Goal: Check status: Check status

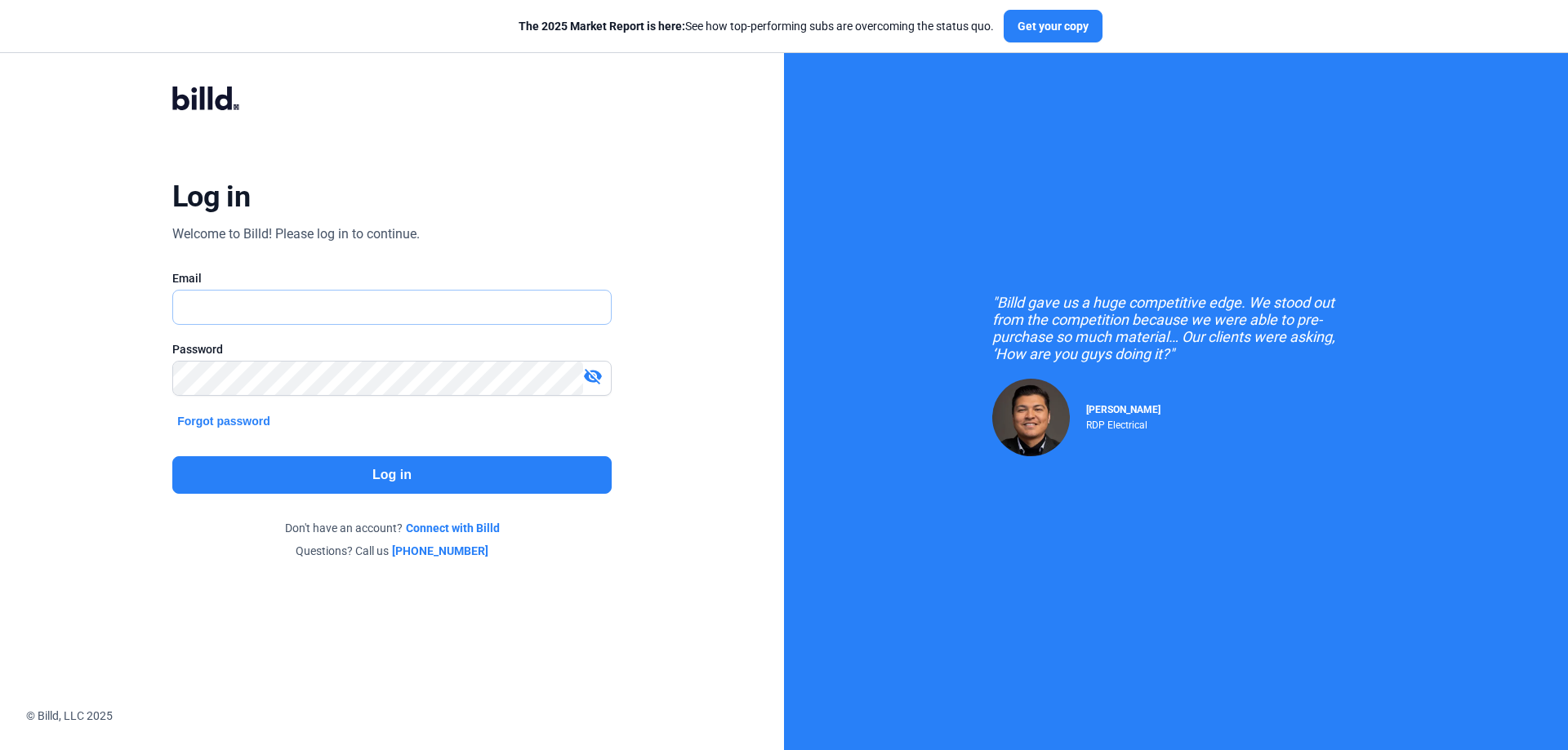
click at [282, 317] on input "text" at bounding box center [392, 307] width 438 height 33
type input "[EMAIL_ADDRESS][DOMAIN_NAME]"
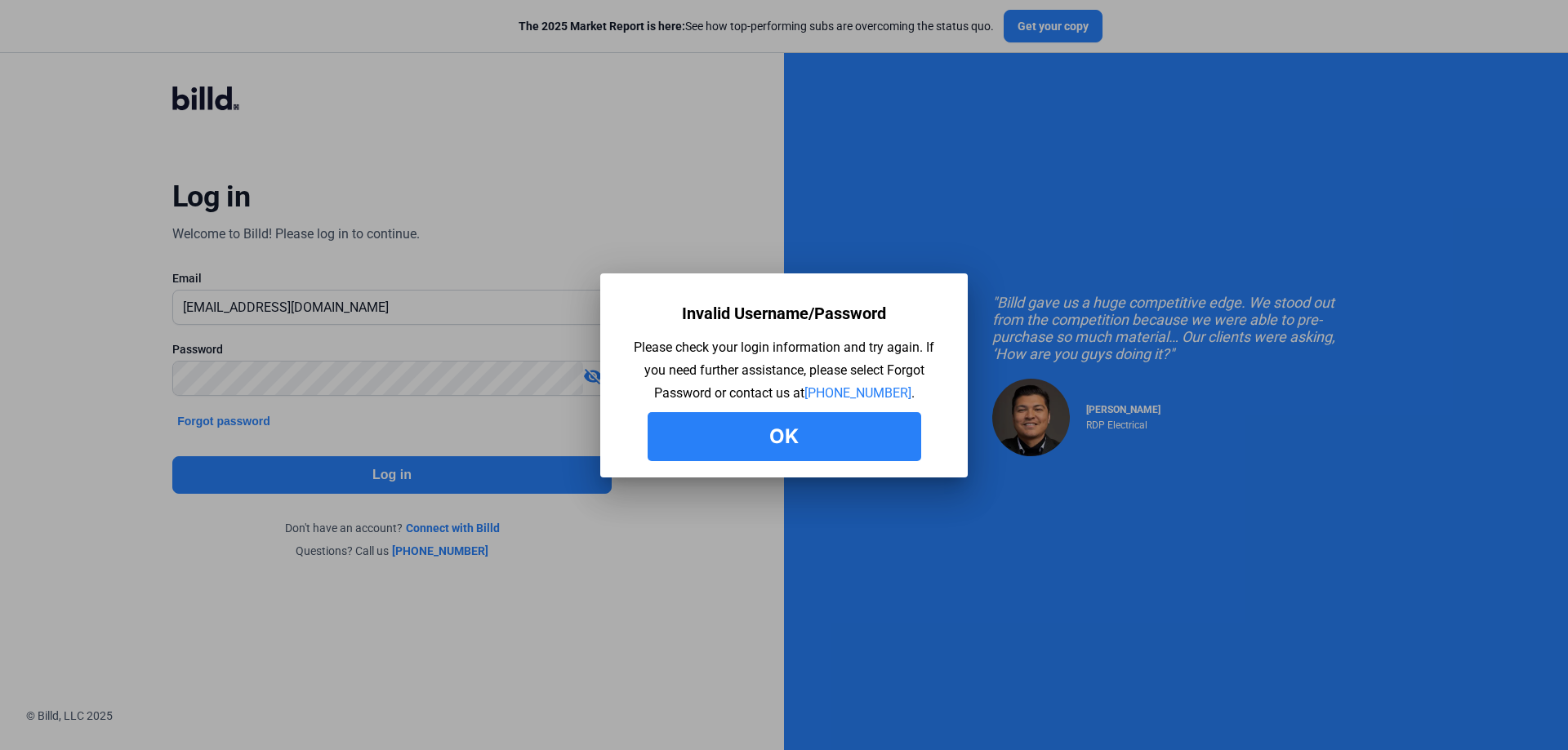
click at [694, 444] on button "Ok" at bounding box center [784, 437] width 273 height 49
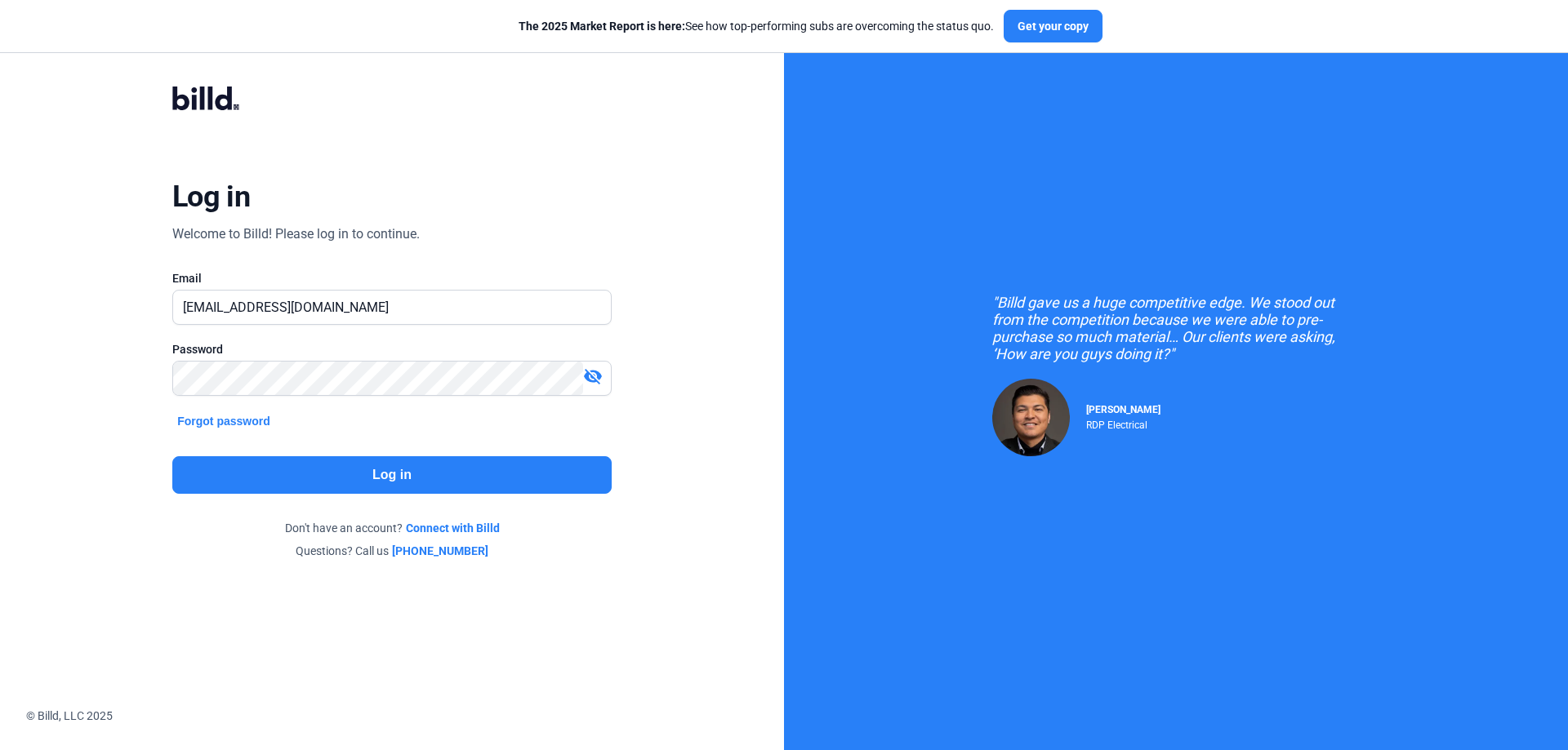
click at [589, 377] on mat-icon "visibility_off" at bounding box center [592, 376] width 20 height 20
click at [149, 396] on div "Log in Welcome to Billd! Please log in to continue. Email [EMAIL_ADDRESS][DOMAI…" at bounding box center [392, 322] width 565 height 536
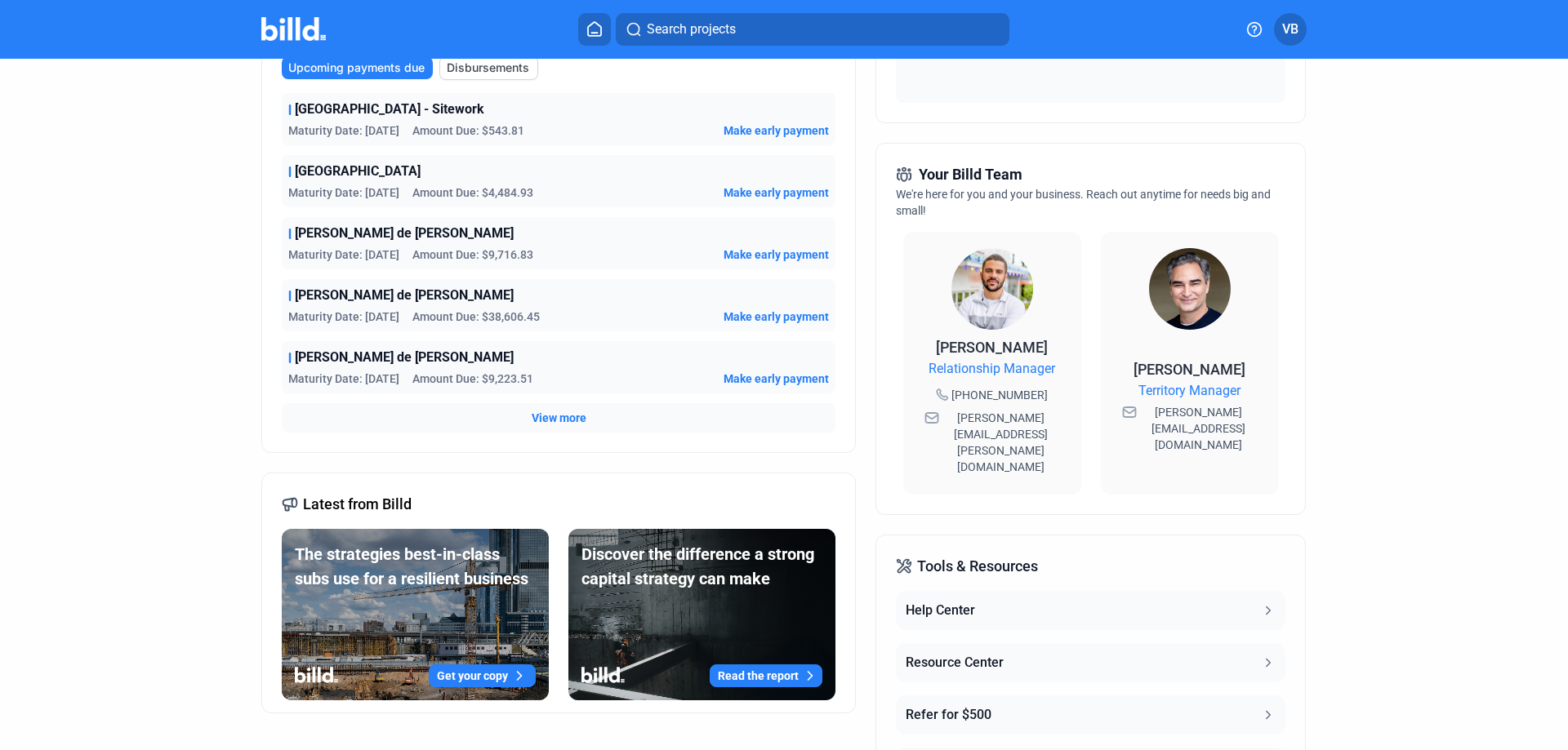
scroll to position [245, 0]
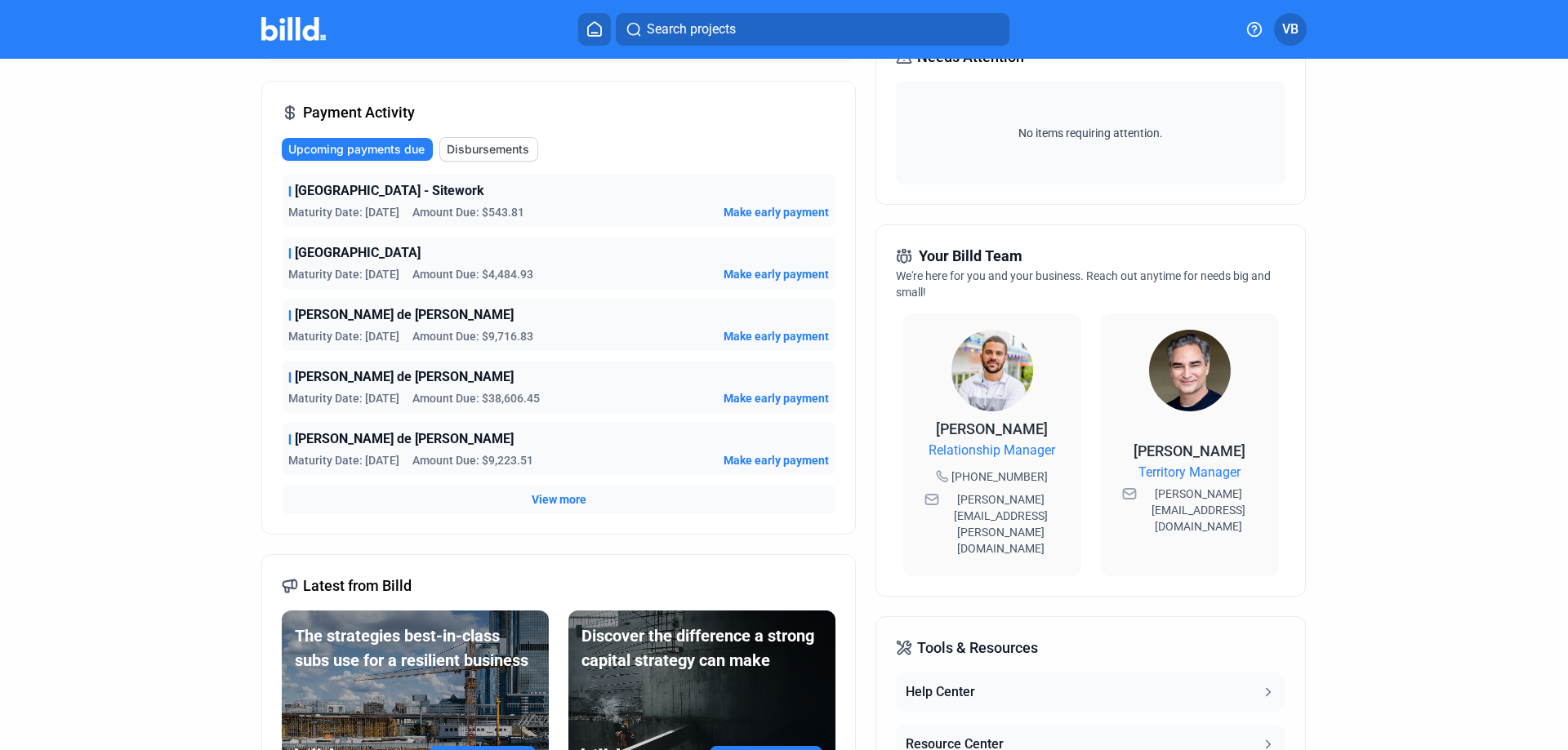
click at [543, 502] on span "View more" at bounding box center [558, 499] width 54 height 16
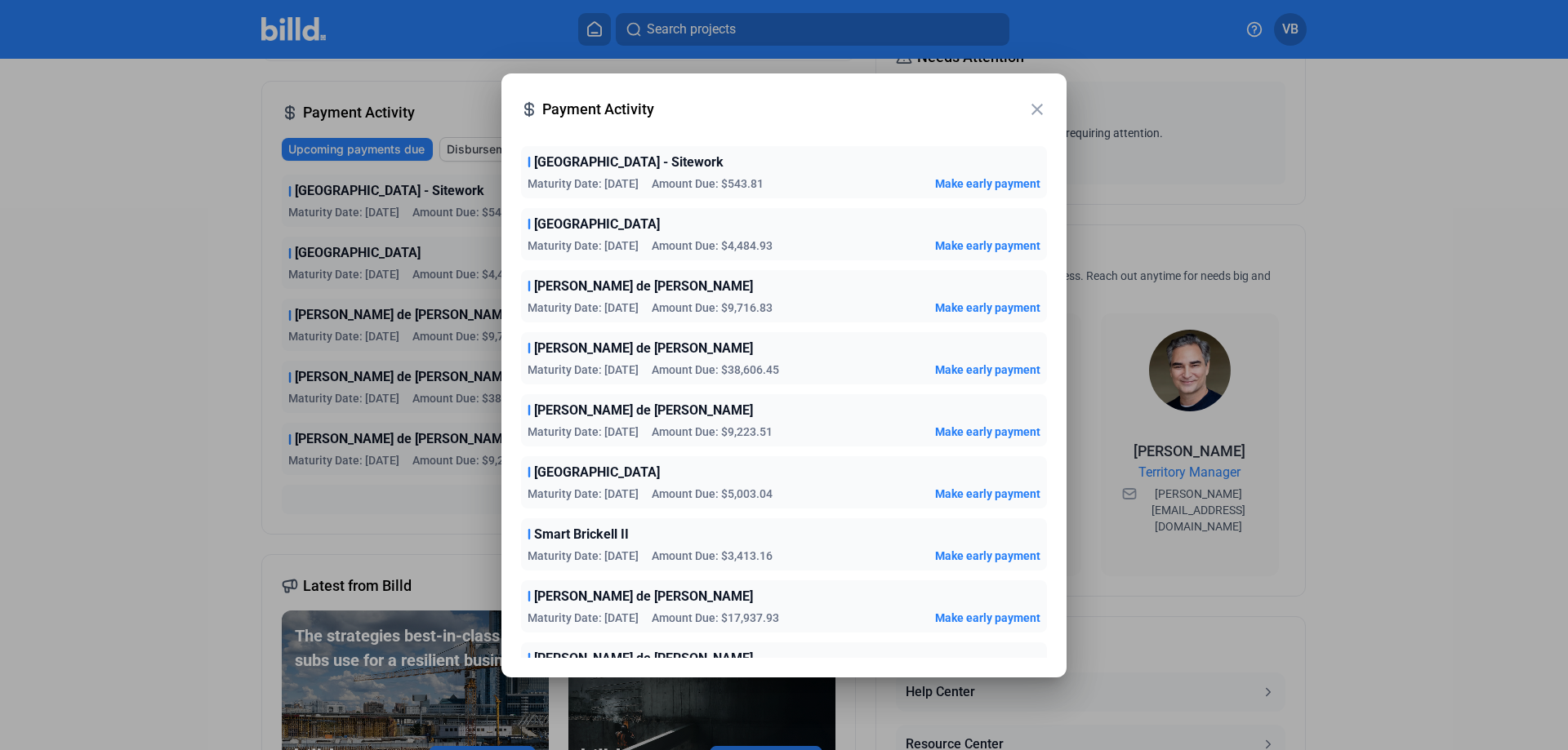
scroll to position [0, 0]
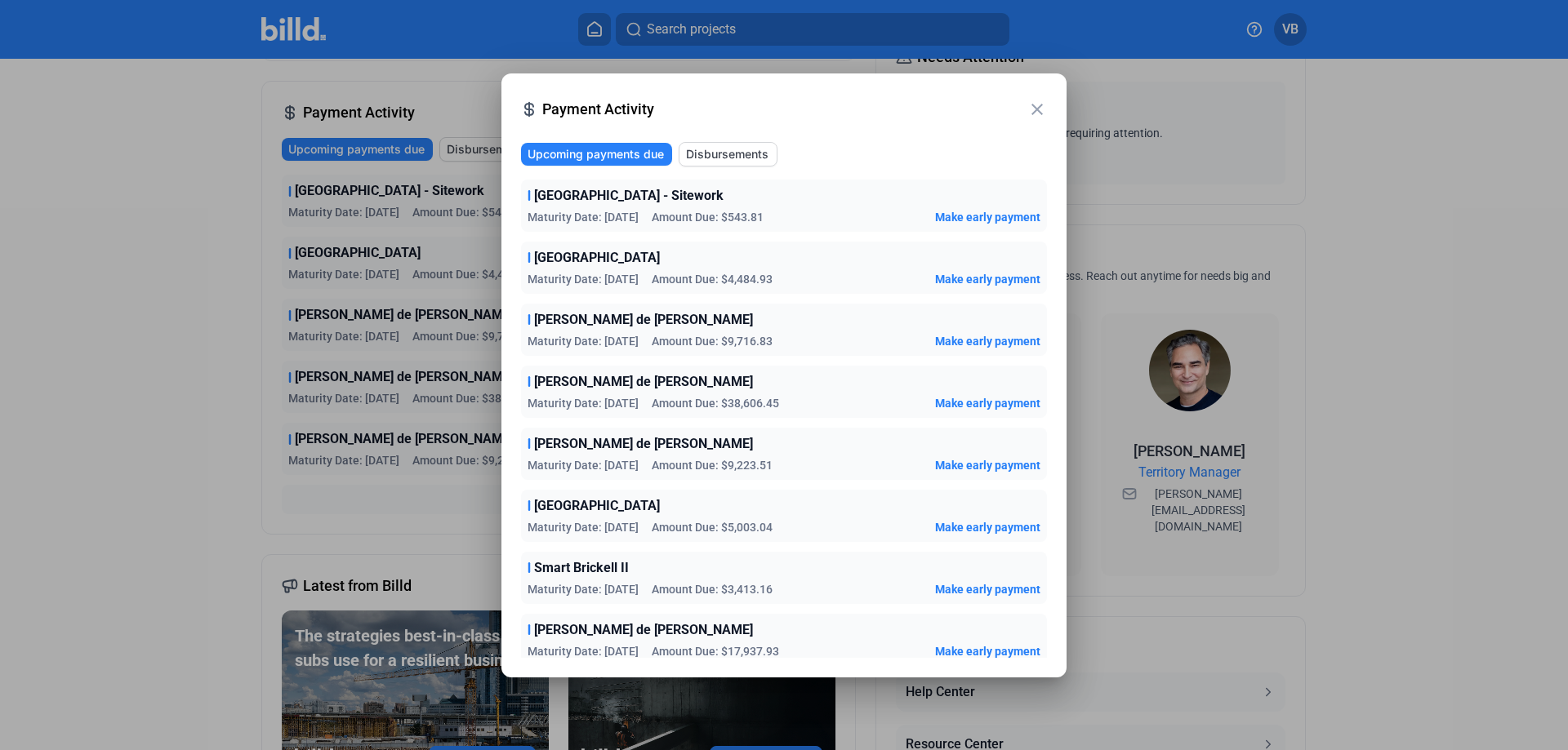
click at [689, 155] on span "Disbursements" at bounding box center [727, 154] width 82 height 16
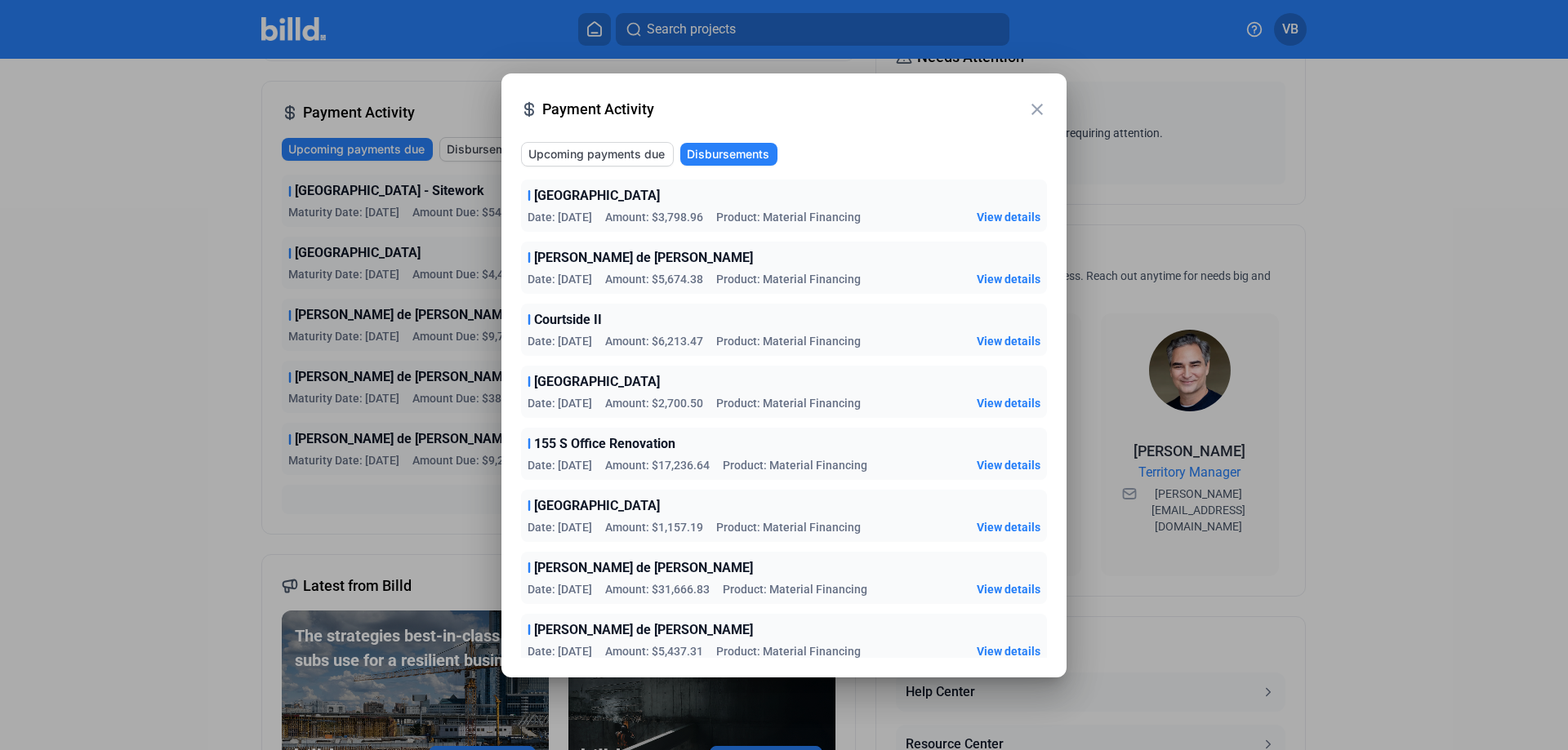
click at [1028, 103] on mat-icon "close" at bounding box center [1037, 109] width 20 height 20
